Goal: Find contact information

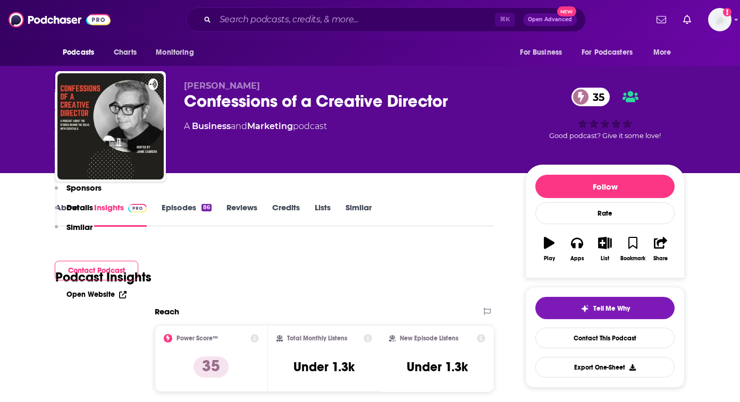
scroll to position [797, 0]
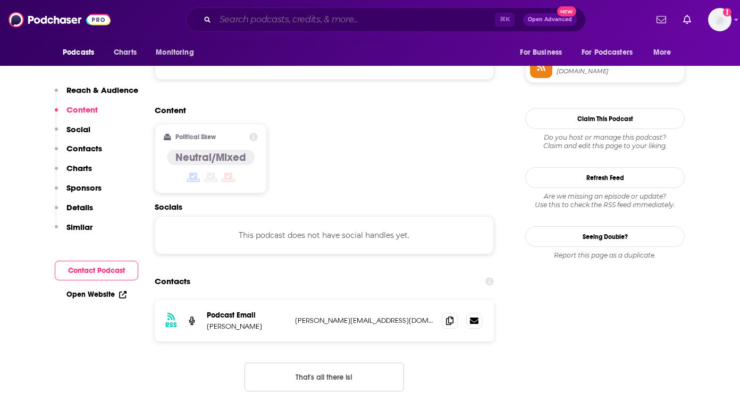
click at [343, 20] on input "Search podcasts, credits, & more..." at bounding box center [355, 19] width 280 height 17
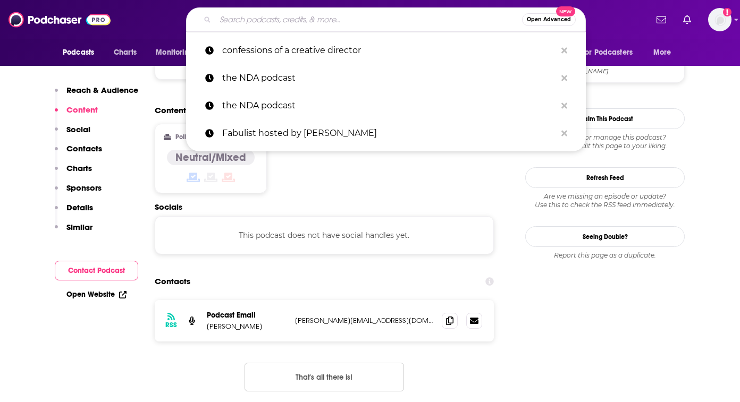
paste input "farrynheight"
type input "farrynheight"
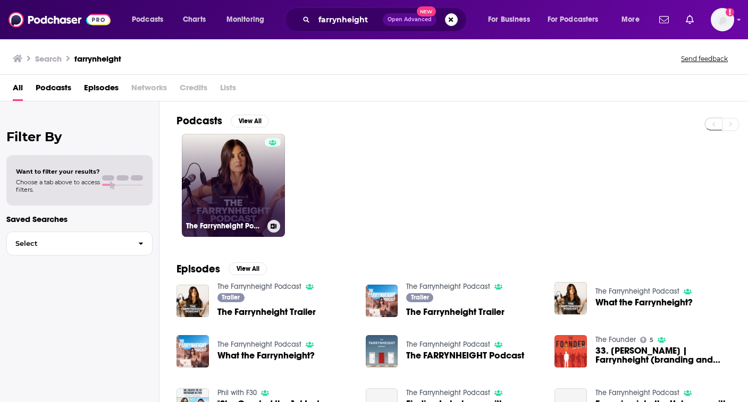
click at [229, 175] on link "The Farrynheight Podcast" at bounding box center [233, 185] width 103 height 103
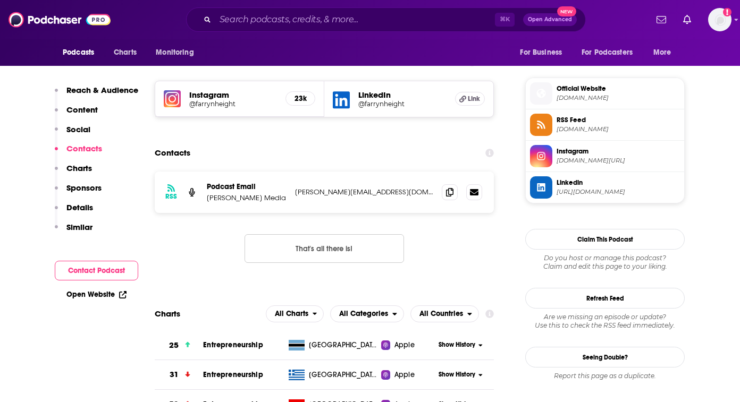
scroll to position [768, 0]
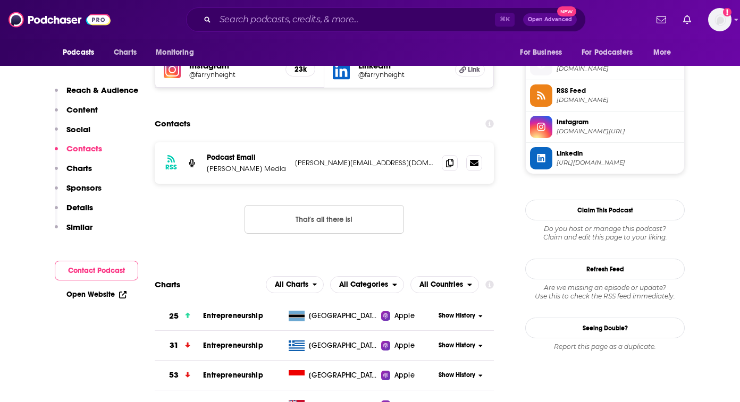
click at [244, 168] on p "[PERSON_NAME] Media" at bounding box center [247, 168] width 80 height 9
click at [314, 162] on p "[PERSON_NAME][EMAIL_ADDRESS][DOMAIN_NAME]" at bounding box center [364, 162] width 138 height 9
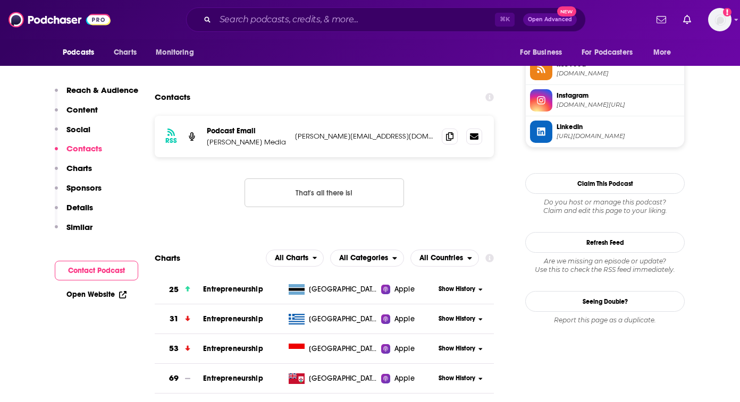
scroll to position [739, 0]
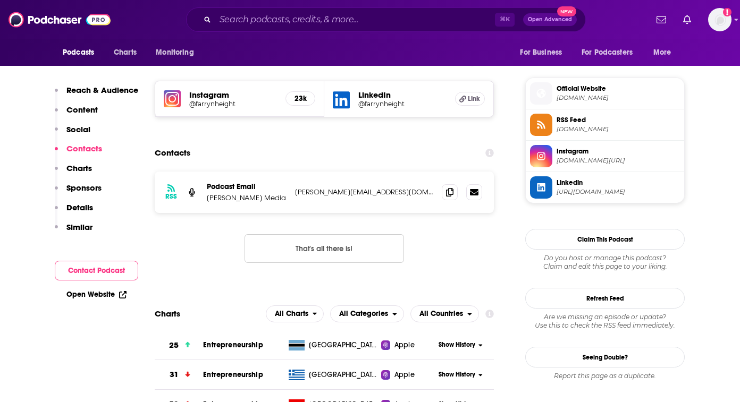
click at [230, 199] on p "[PERSON_NAME] Media" at bounding box center [247, 197] width 80 height 9
drag, startPoint x: 296, startPoint y: 191, endPoint x: 390, endPoint y: 191, distance: 93.5
click at [390, 191] on p "[PERSON_NAME][EMAIL_ADDRESS][DOMAIN_NAME]" at bounding box center [364, 192] width 138 height 9
copy p "[PERSON_NAME][EMAIL_ADDRESS][DOMAIN_NAME]"
